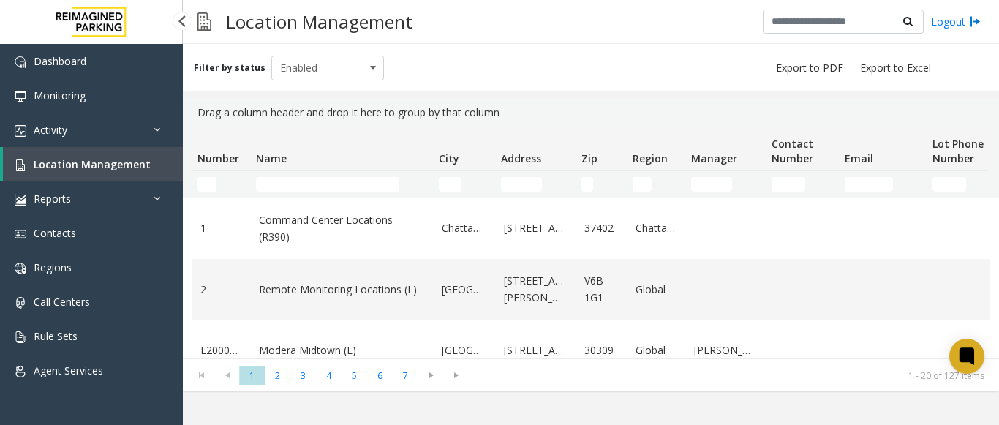
click at [124, 159] on span "Location Management" at bounding box center [92, 164] width 117 height 14
click at [272, 185] on input "Name Filter" at bounding box center [327, 184] width 143 height 15
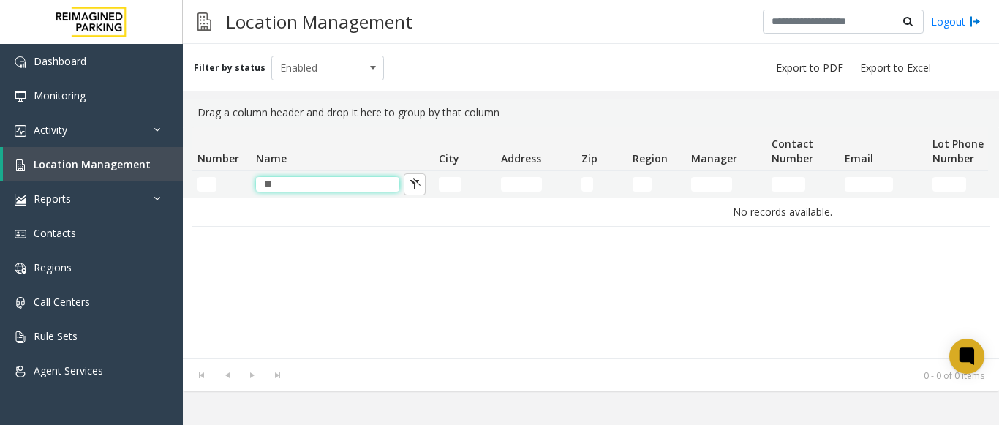
type input "*"
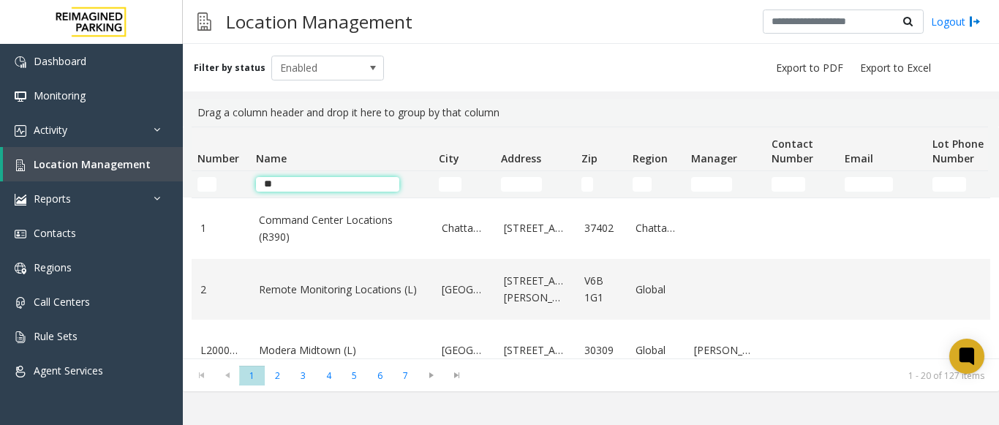
type input "***"
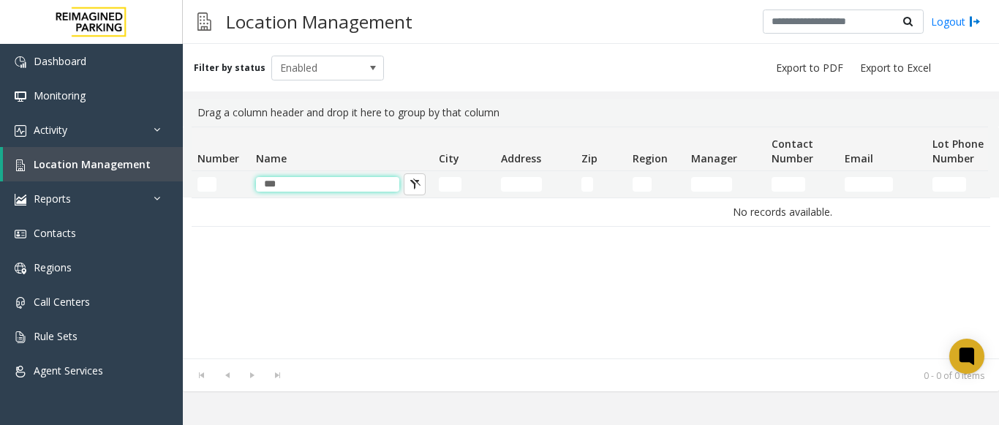
drag, startPoint x: 290, startPoint y: 182, endPoint x: 247, endPoint y: 187, distance: 43.4
click at [247, 187] on tr "***" at bounding box center [782, 184] width 1181 height 26
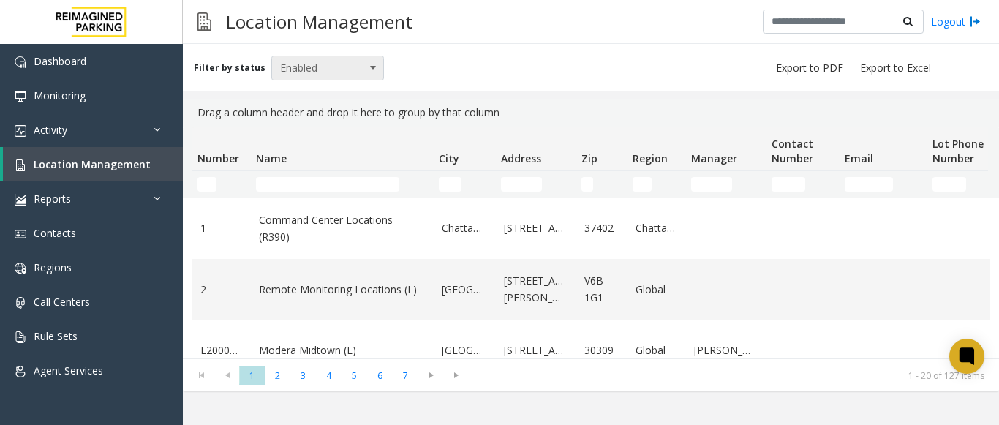
click at [326, 67] on span "Enabled" at bounding box center [316, 67] width 89 height 23
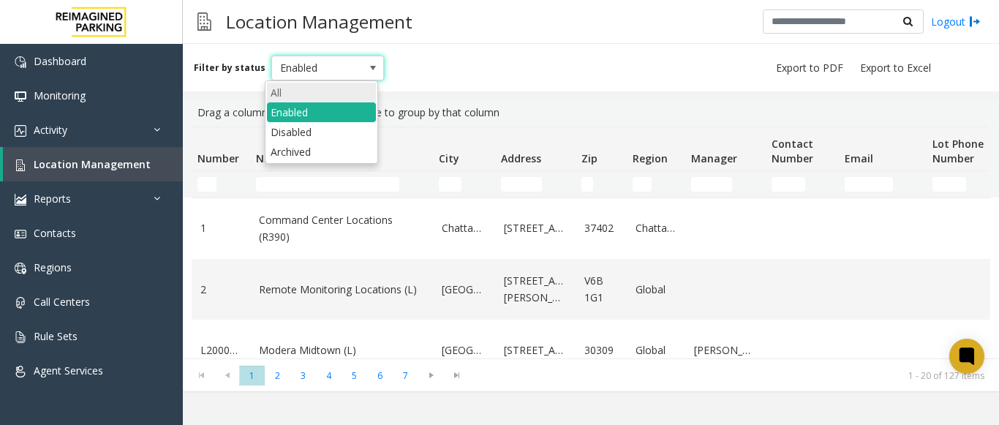
click at [320, 90] on li "All" at bounding box center [321, 93] width 109 height 20
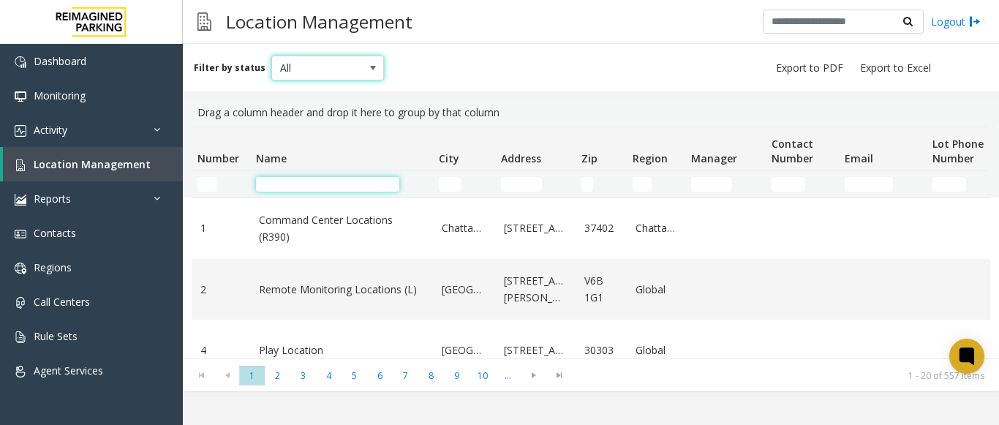
click at [319, 181] on input "Name Filter" at bounding box center [327, 184] width 143 height 15
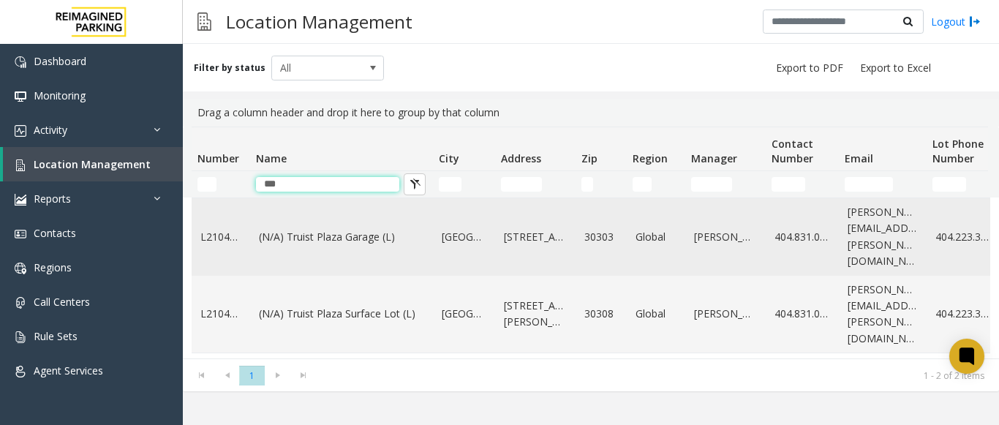
scroll to position [23, 0]
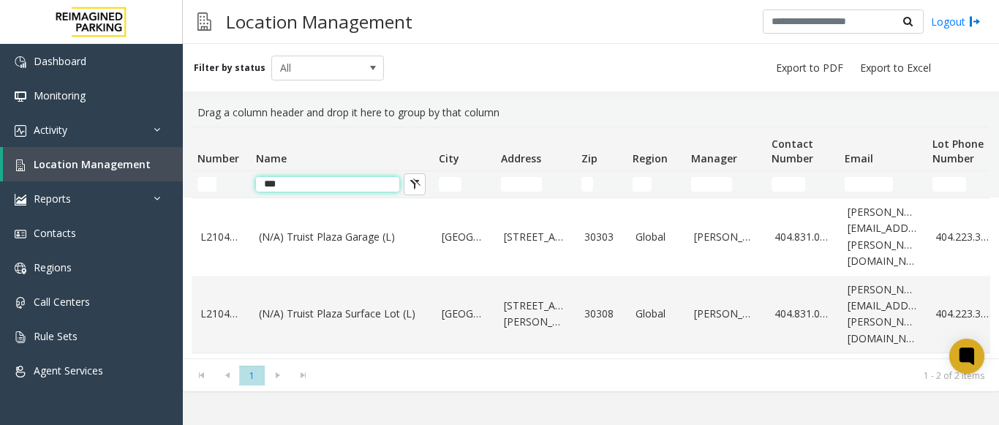
click at [302, 185] on input "***" at bounding box center [327, 184] width 143 height 15
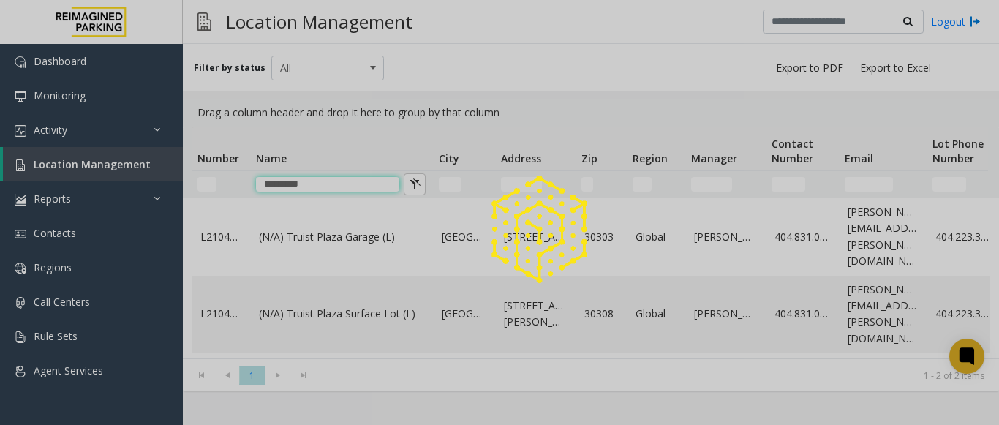
scroll to position [0, 0]
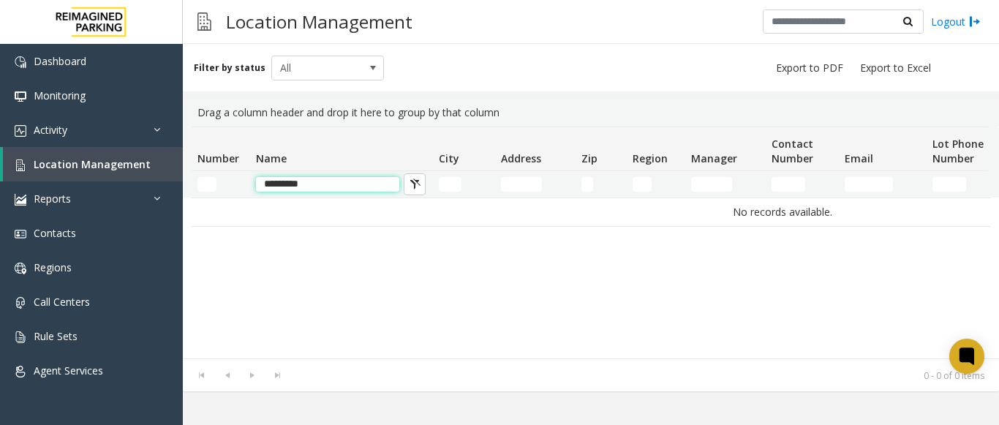
click at [308, 180] on input "*********" at bounding box center [327, 184] width 143 height 15
type input "*"
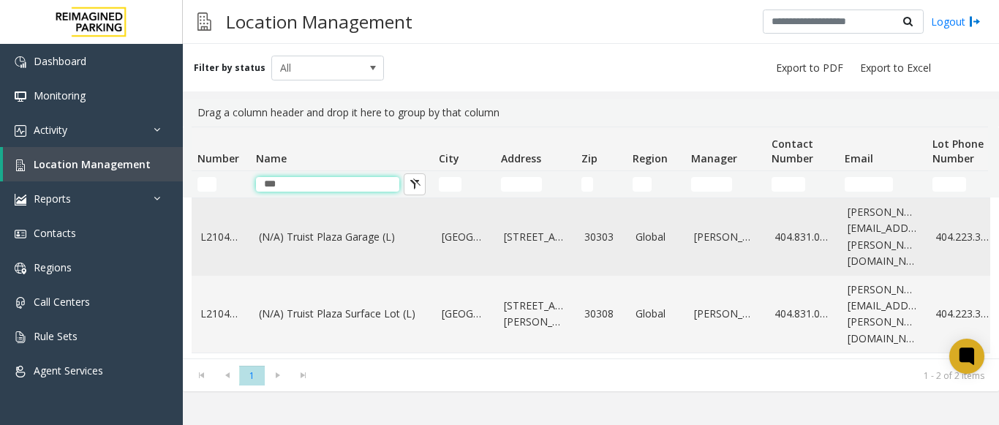
type input "***"
click at [358, 264] on td "(N/A) Truist Plaza Garage (L)" at bounding box center [341, 237] width 183 height 78
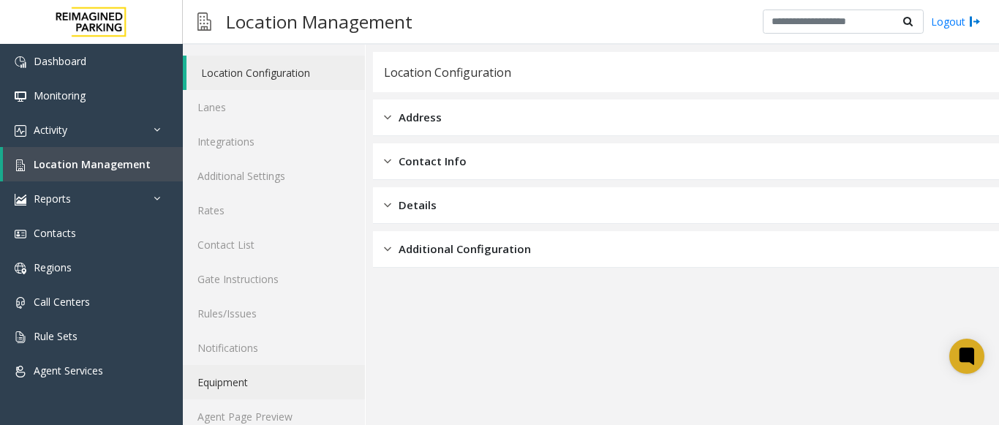
scroll to position [57, 0]
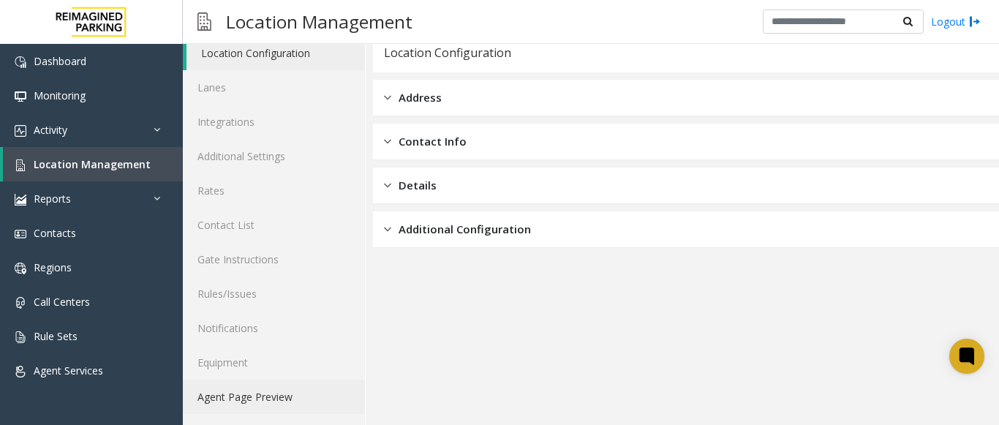
click at [324, 390] on link "Agent Page Preview" at bounding box center [274, 397] width 182 height 34
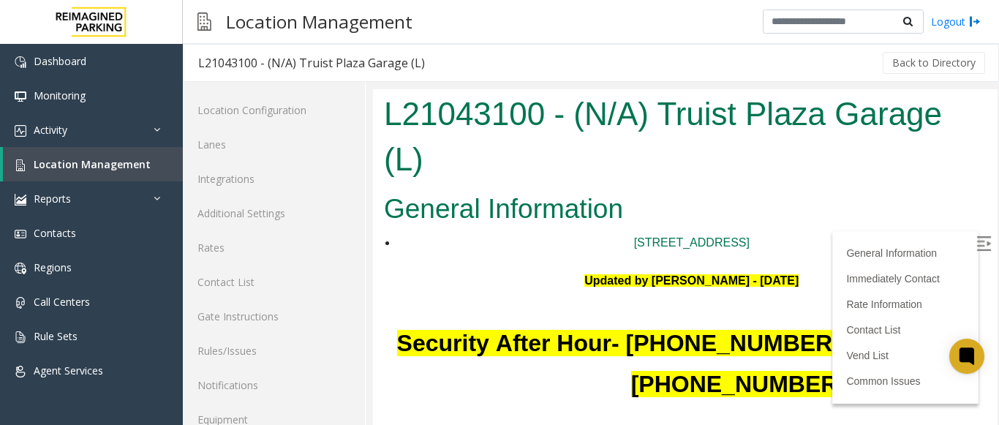
click at [974, 252] on label at bounding box center [985, 246] width 22 height 22
click at [61, 158] on span "Location Management" at bounding box center [92, 164] width 117 height 14
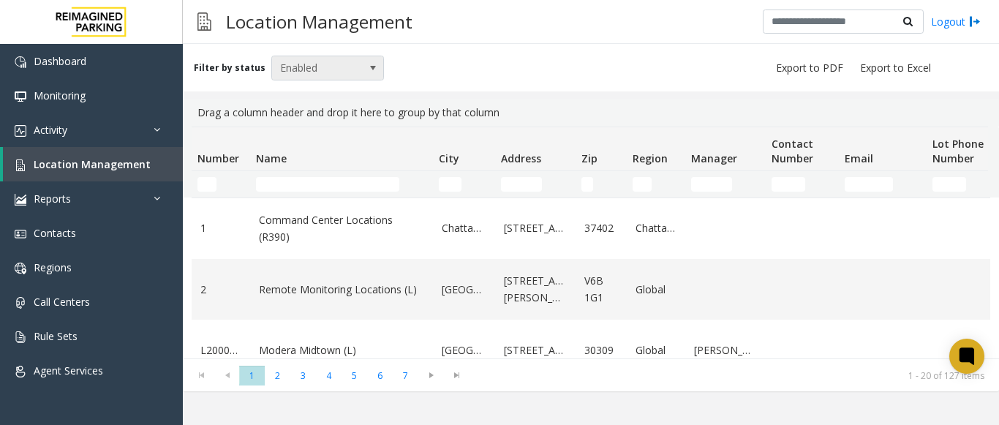
click at [338, 73] on span "Enabled" at bounding box center [316, 67] width 89 height 23
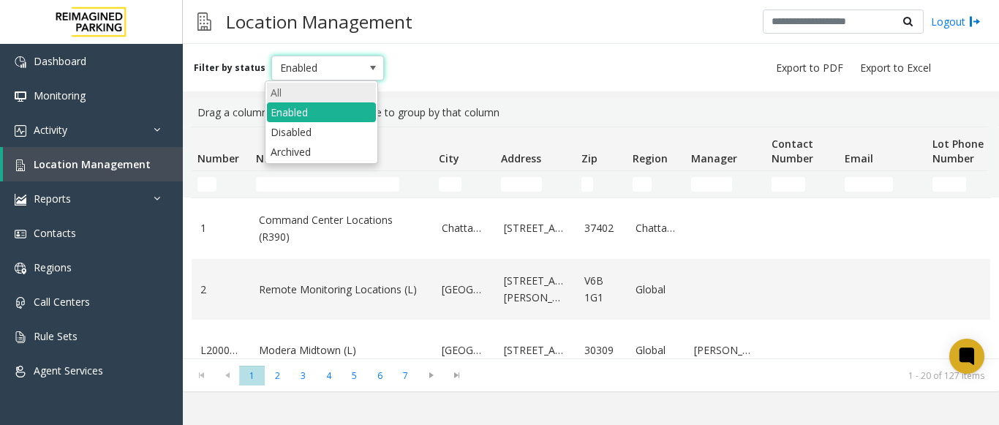
click at [306, 91] on li "All" at bounding box center [321, 93] width 109 height 20
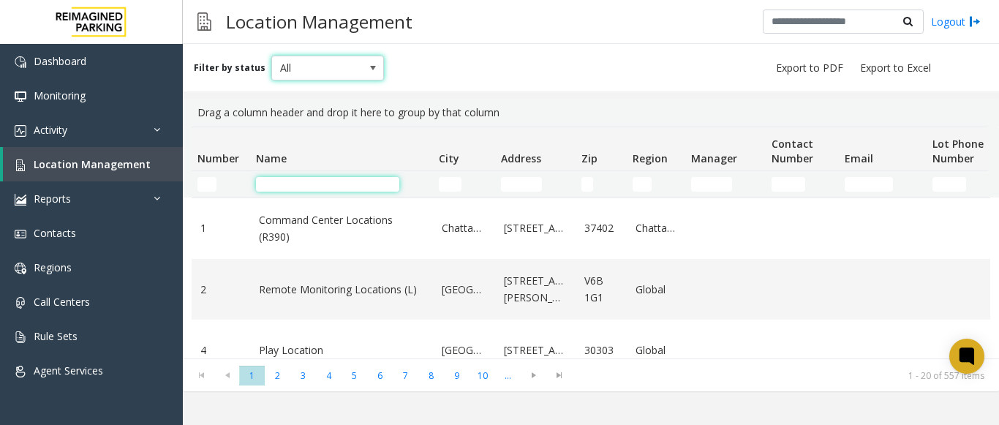
click at [274, 181] on input "Name Filter" at bounding box center [327, 184] width 143 height 15
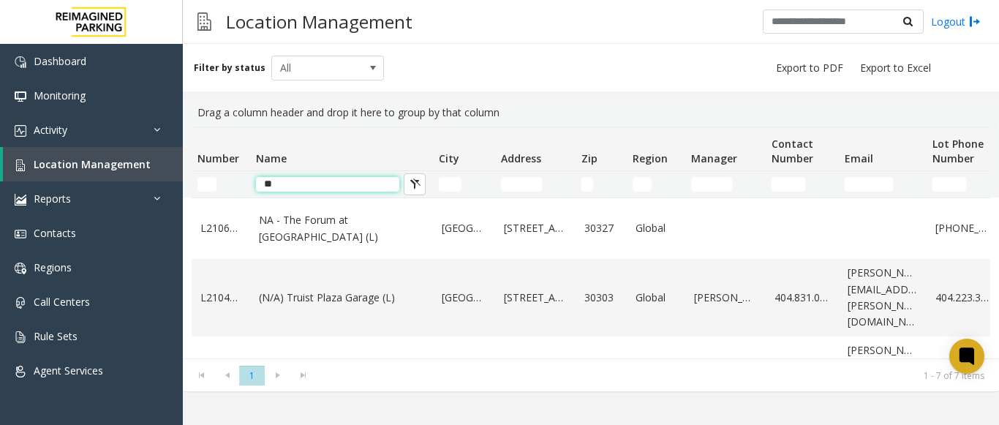
type input "*"
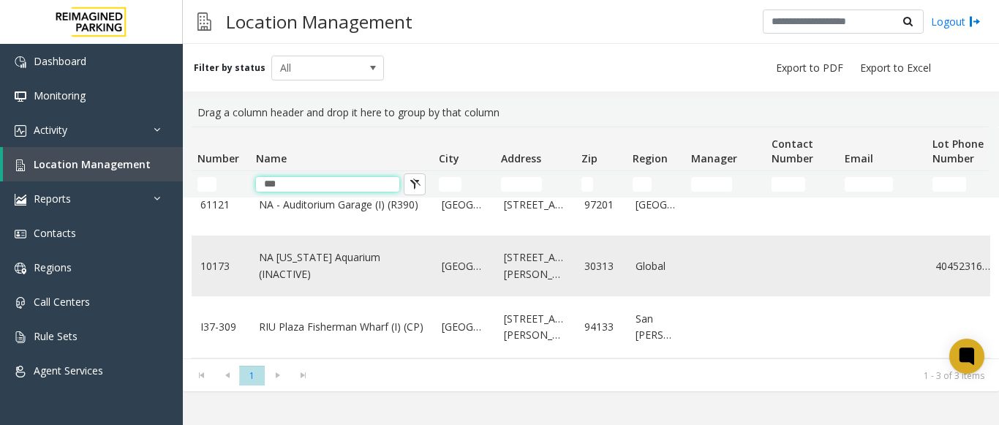
scroll to position [50, 0]
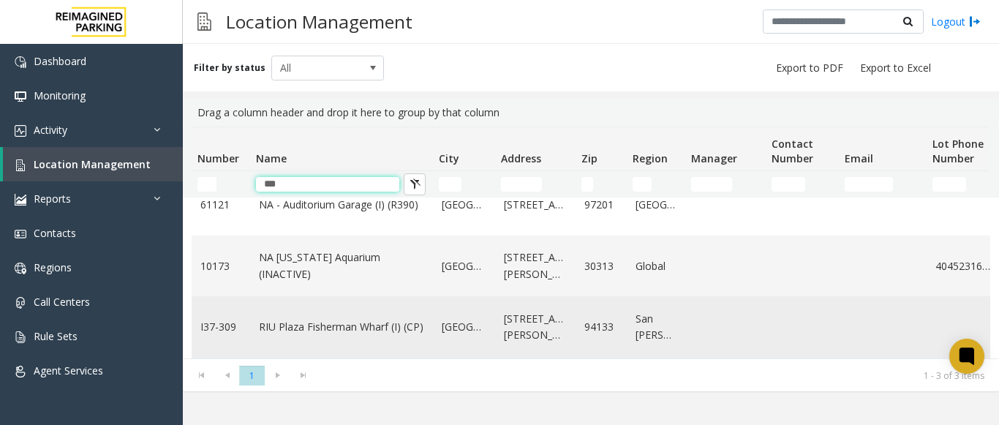
type input "***"
click at [360, 304] on td "RIU Plaza Fisherman Wharf (I) (CP)" at bounding box center [341, 326] width 183 height 61
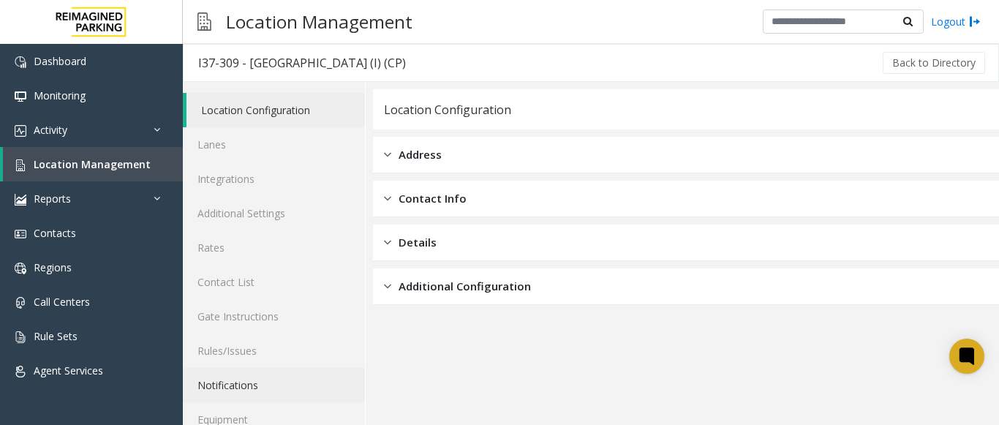
scroll to position [57, 0]
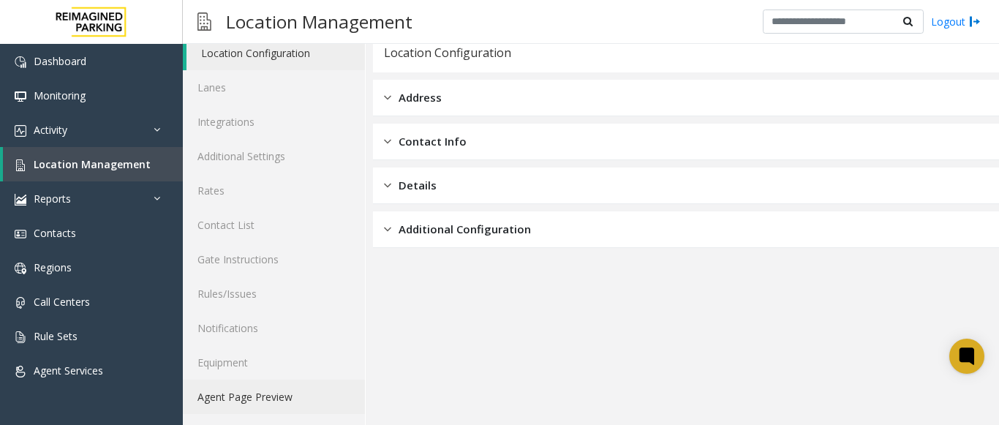
click at [291, 393] on link "Agent Page Preview" at bounding box center [274, 397] width 182 height 34
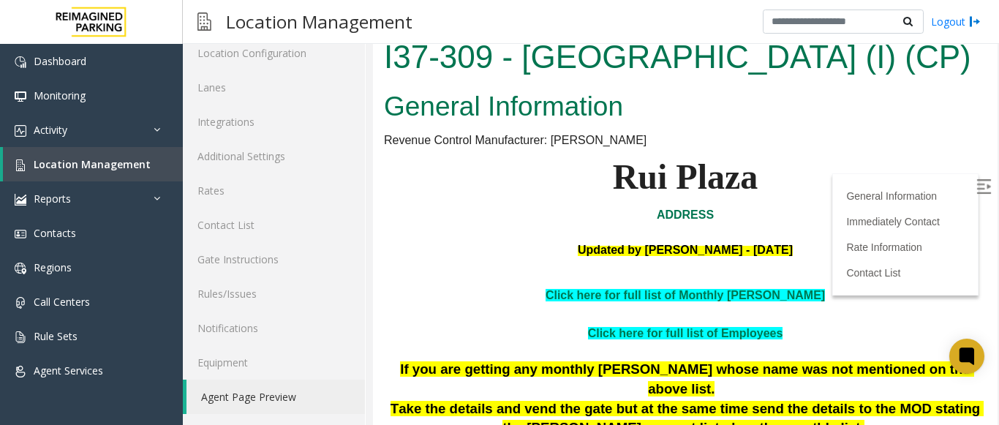
click at [977, 184] on img at bounding box center [984, 186] width 15 height 15
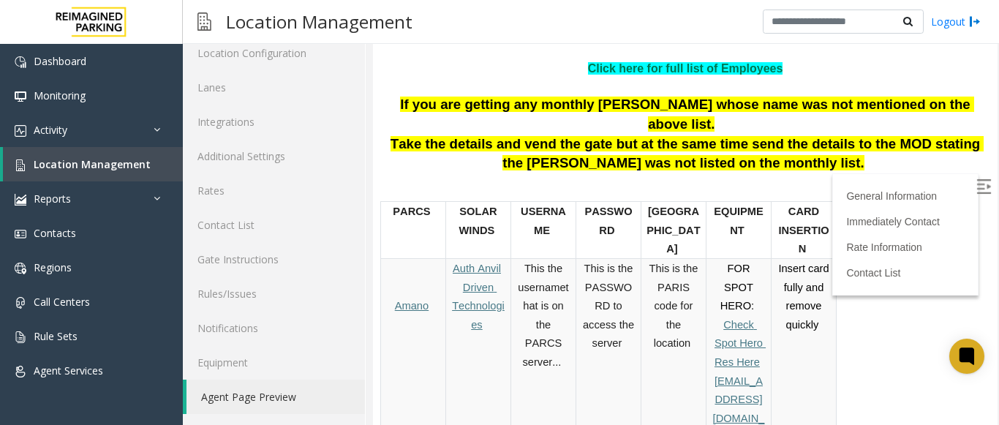
scroll to position [366, 0]
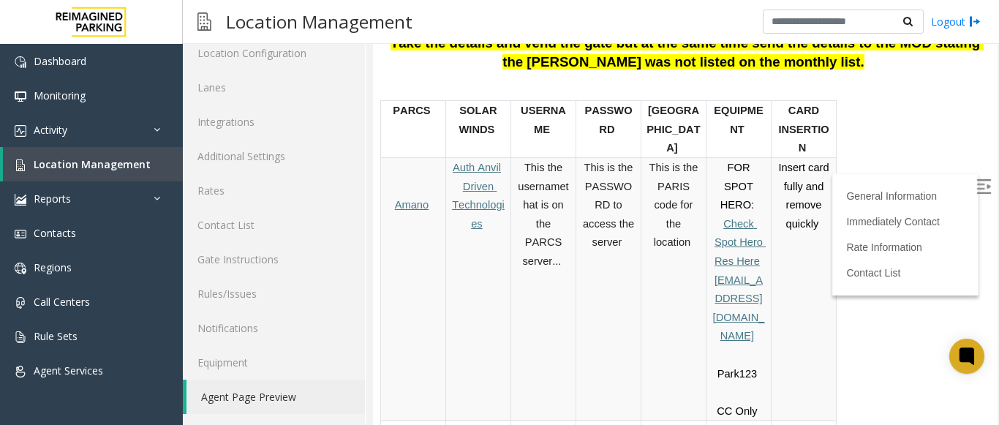
click at [535, 192] on span "This the username" at bounding box center [542, 177] width 48 height 31
click at [550, 227] on span "that is on the PARCS server..." at bounding box center [545, 224] width 46 height 86
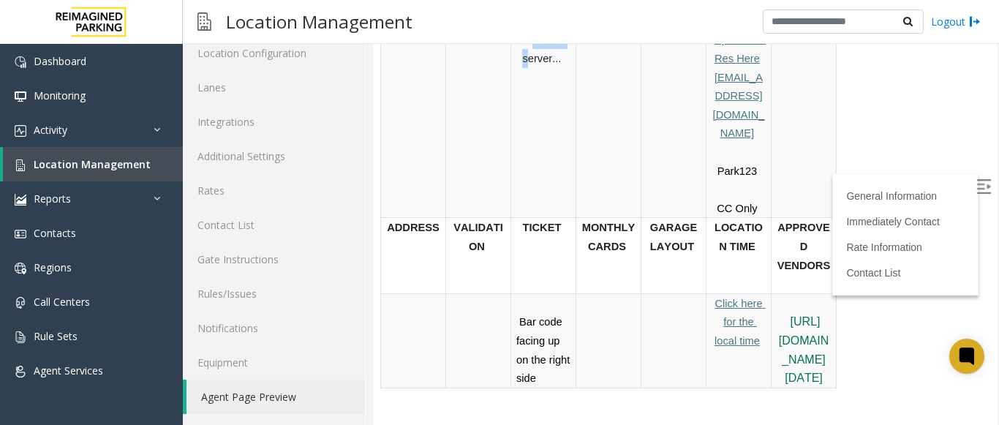
scroll to position [585, 0]
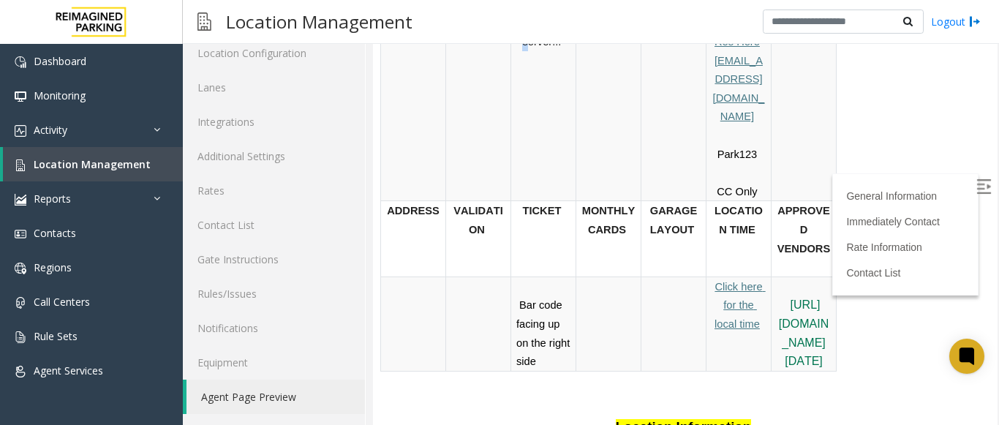
click at [747, 280] on link "Click here for the local time" at bounding box center [740, 305] width 51 height 50
